Goal: Task Accomplishment & Management: Use online tool/utility

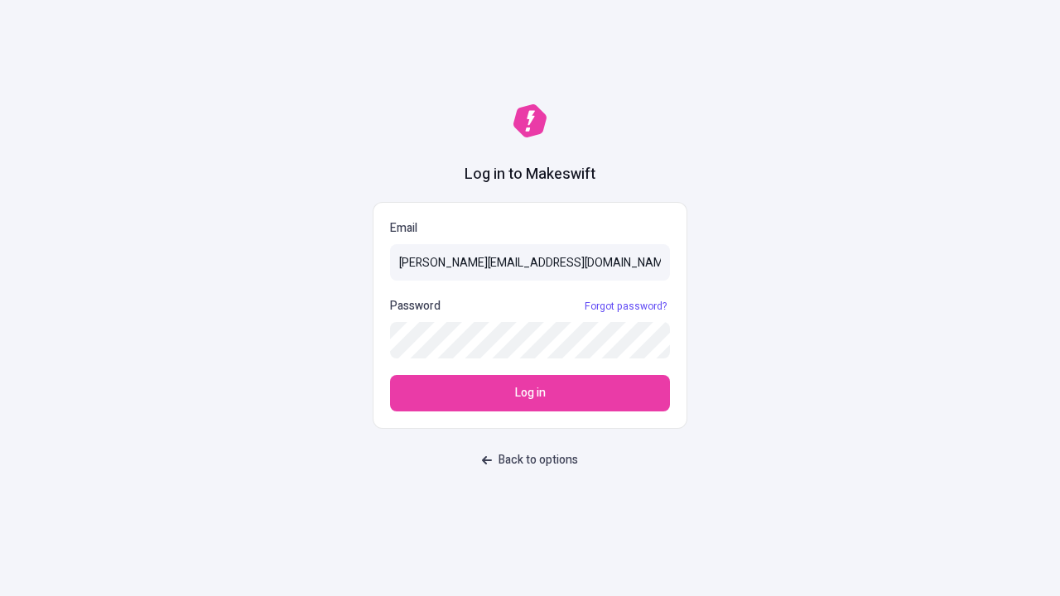
type input "[PERSON_NAME][EMAIL_ADDRESS][DOMAIN_NAME]"
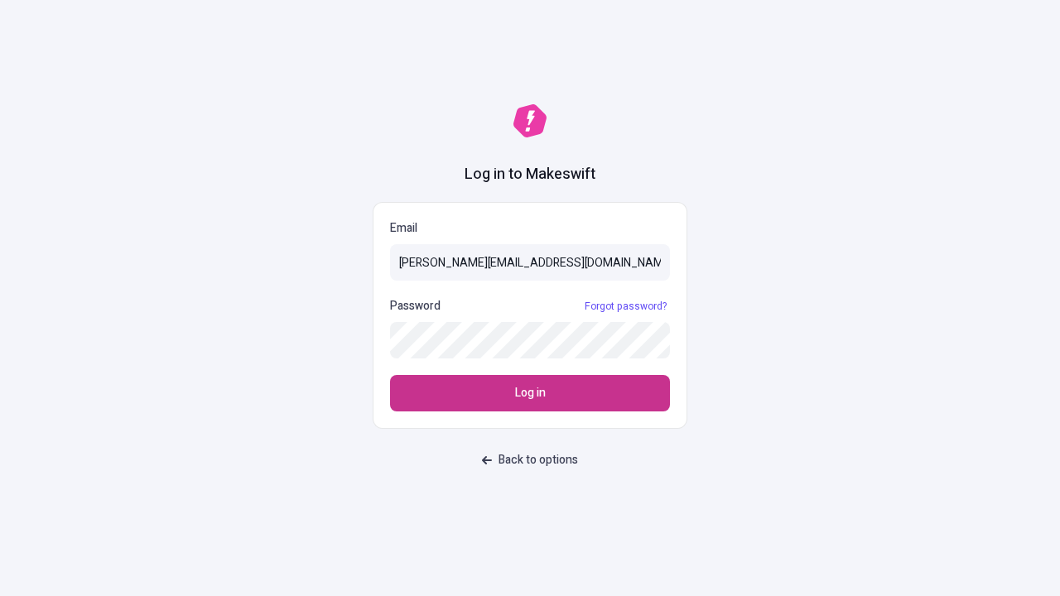
click at [530, 393] on span "Log in" at bounding box center [530, 393] width 31 height 18
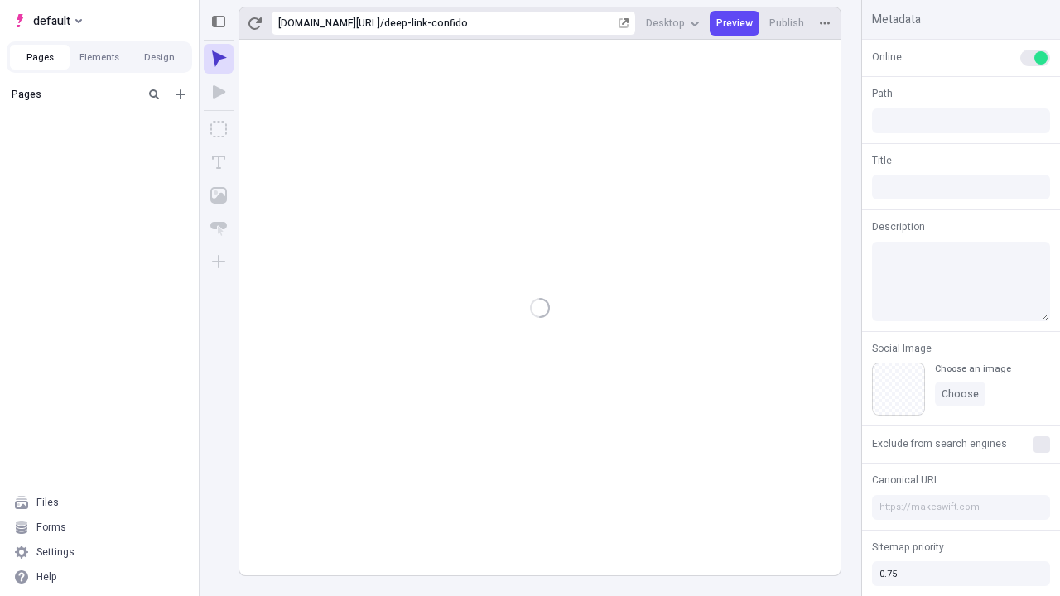
type input "/deep-link-confido"
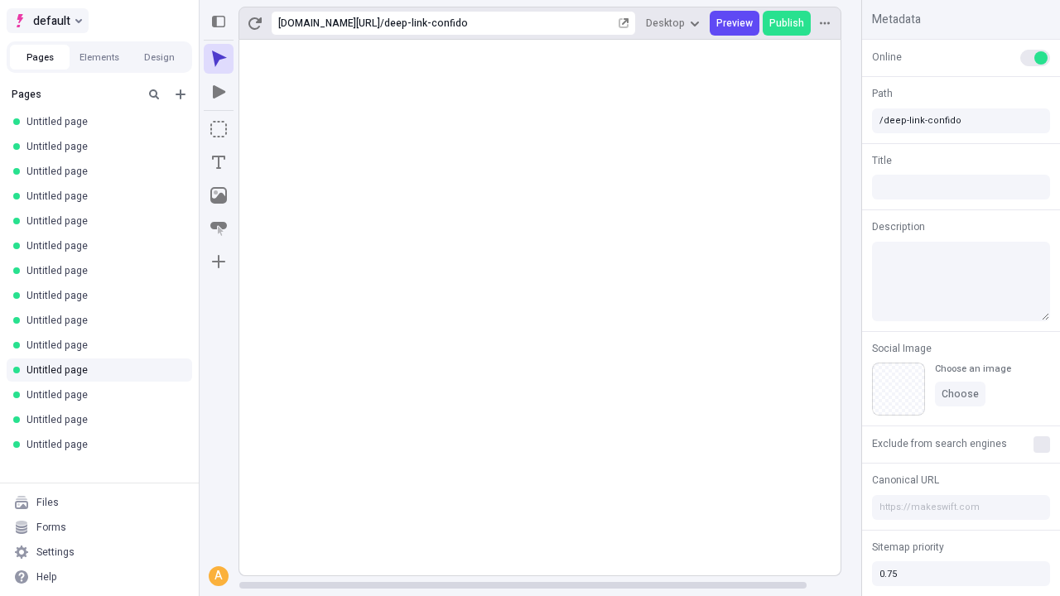
click at [46, 21] on span "default" at bounding box center [51, 21] width 37 height 20
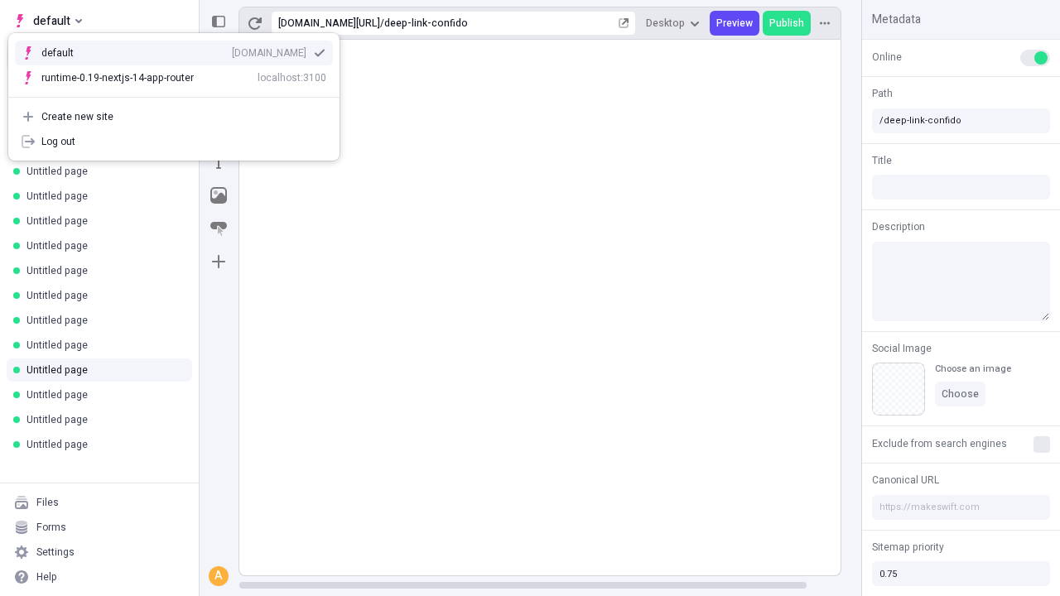
click at [174, 117] on div "Create new site" at bounding box center [183, 116] width 285 height 13
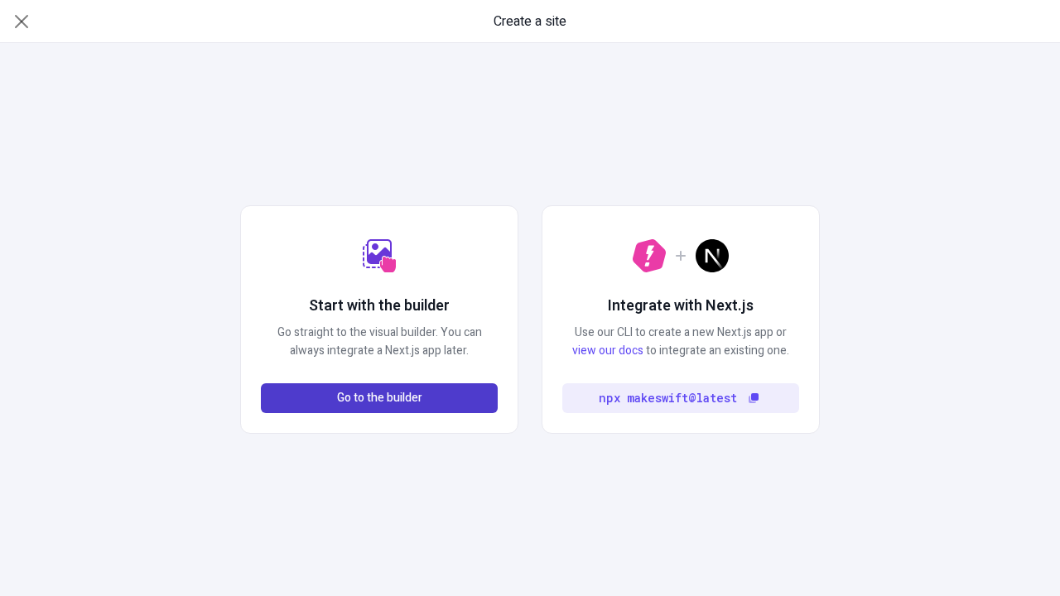
click at [379, 398] on span "Go to the builder" at bounding box center [379, 398] width 85 height 18
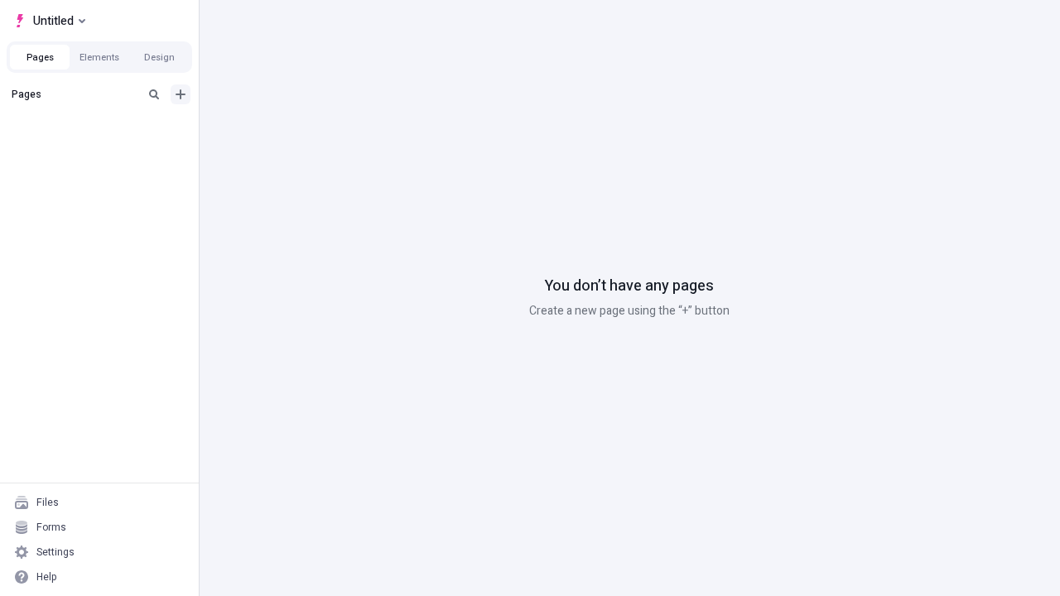
click at [181, 94] on icon "Add new" at bounding box center [181, 94] width 10 height 10
click at [268, 128] on span "Blank page" at bounding box center [278, 128] width 103 height 13
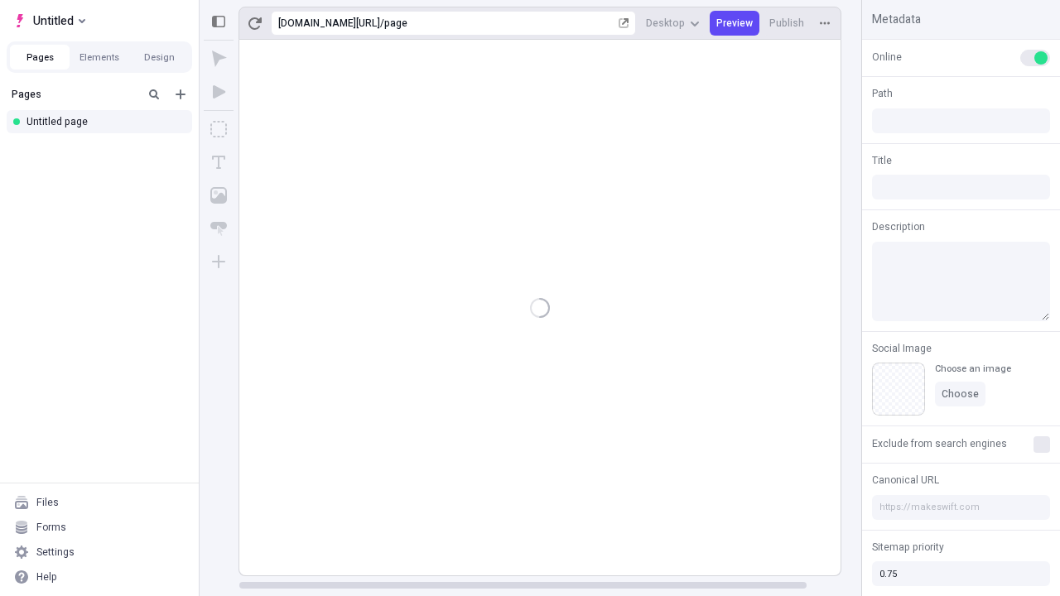
type input "/page"
click at [787, 23] on span "Publish" at bounding box center [786, 23] width 35 height 13
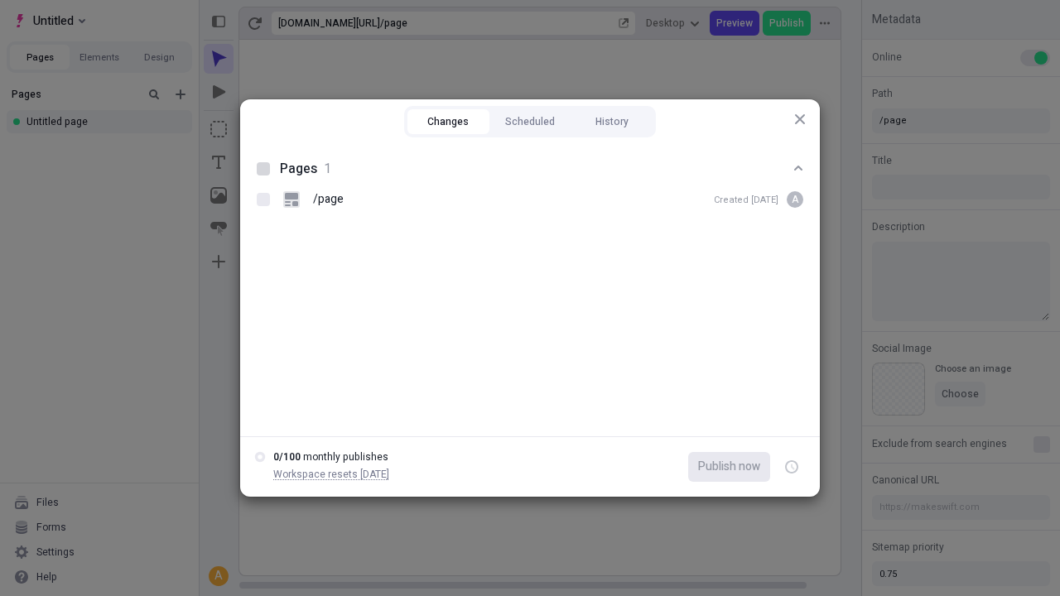
click at [448, 122] on button "Changes" at bounding box center [448, 121] width 82 height 25
click at [263, 169] on div at bounding box center [263, 168] width 13 height 13
checkbox input "true"
click at [792, 467] on icon "button" at bounding box center [793, 468] width 4 height 6
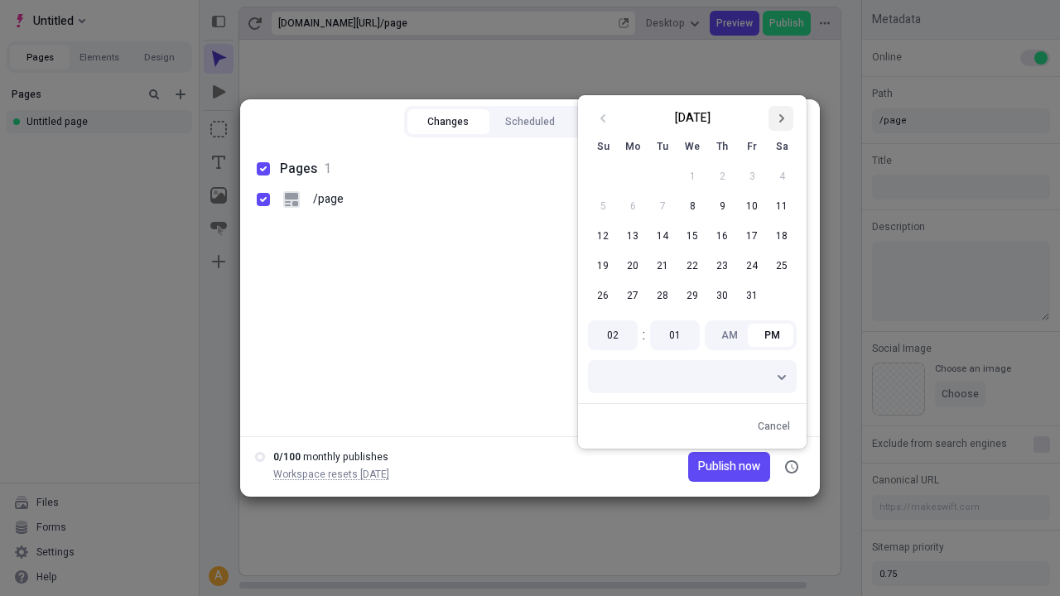
click at [781, 118] on icon "Go to next month" at bounding box center [781, 118] width 10 height 10
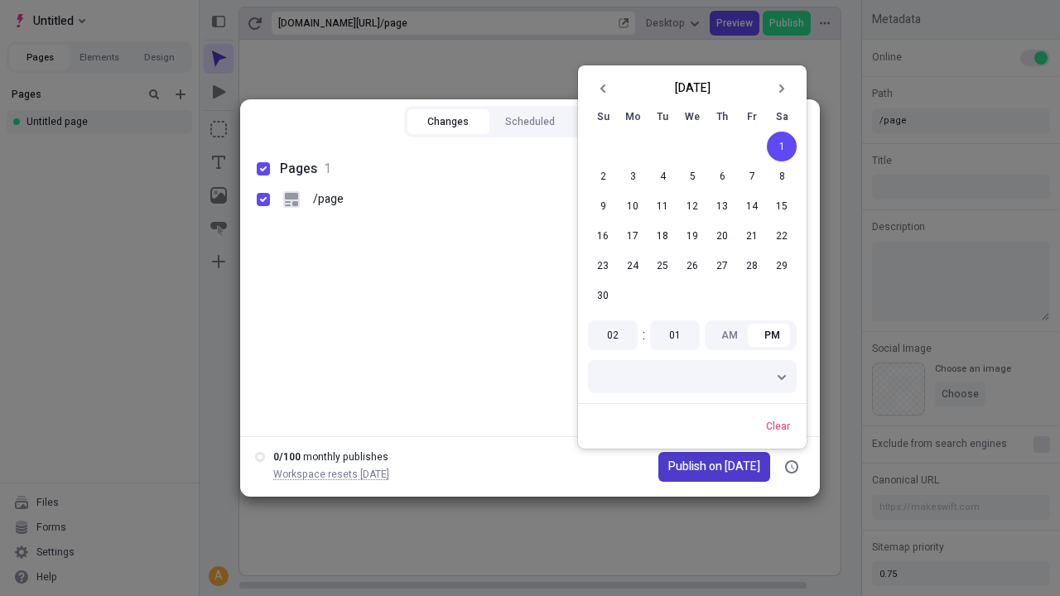
click at [704, 467] on span "Publish on 11/1/2025" at bounding box center [714, 467] width 92 height 18
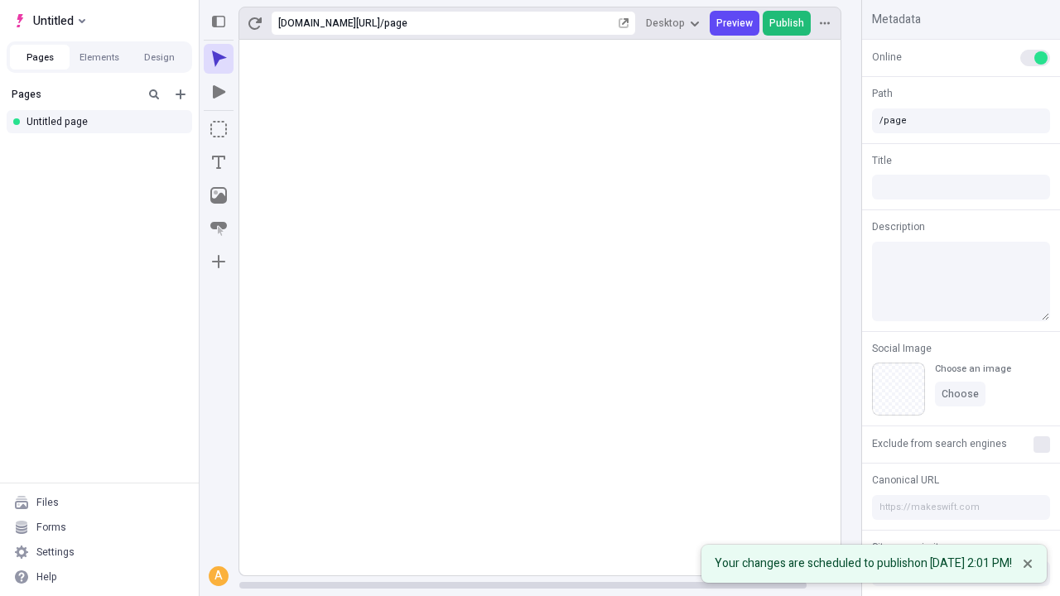
click at [787, 23] on span "Publish" at bounding box center [786, 23] width 35 height 13
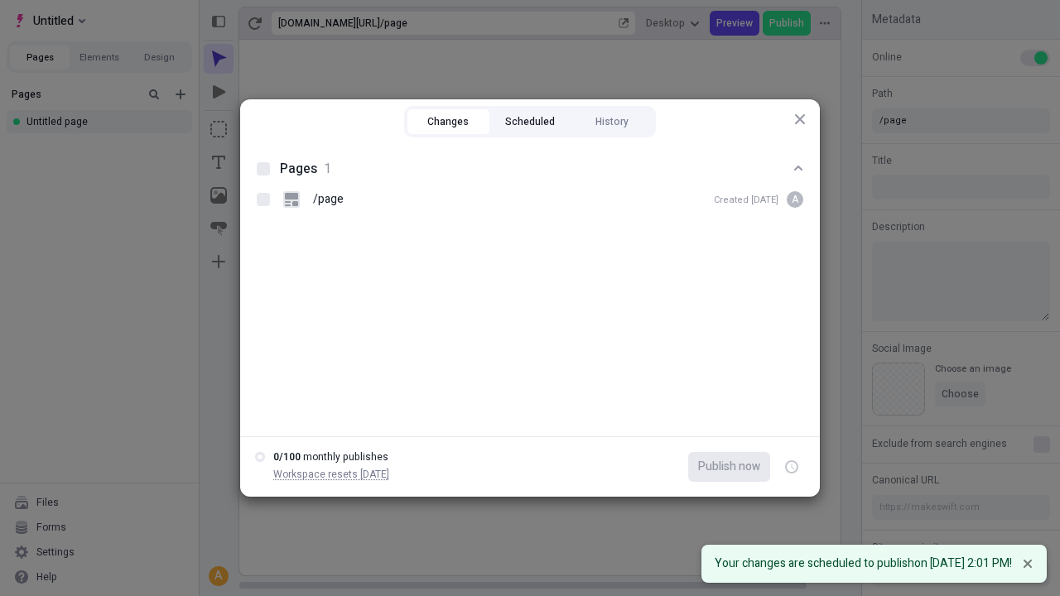
click at [530, 122] on button "Scheduled" at bounding box center [530, 121] width 82 height 25
